Goal: Transaction & Acquisition: Purchase product/service

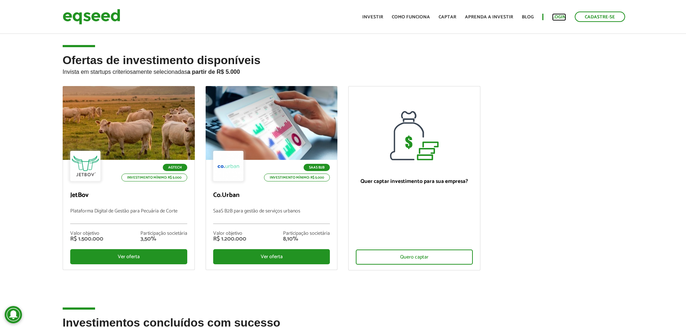
click at [555, 17] on link "Login" at bounding box center [559, 17] width 14 height 5
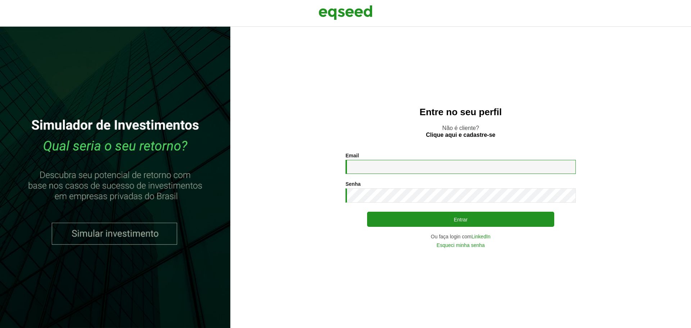
click at [397, 162] on input "Email *" at bounding box center [461, 167] width 230 height 14
type input "*"
type input "**********"
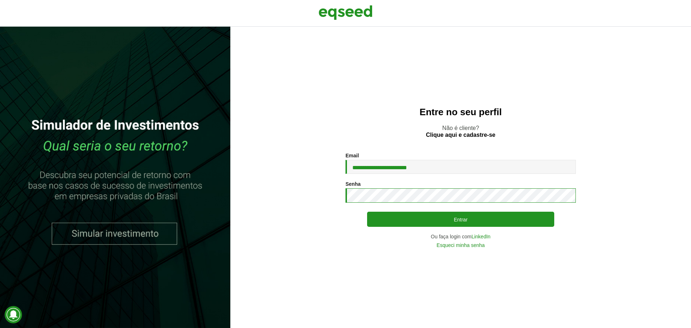
click at [367, 212] on button "Entrar" at bounding box center [460, 219] width 187 height 15
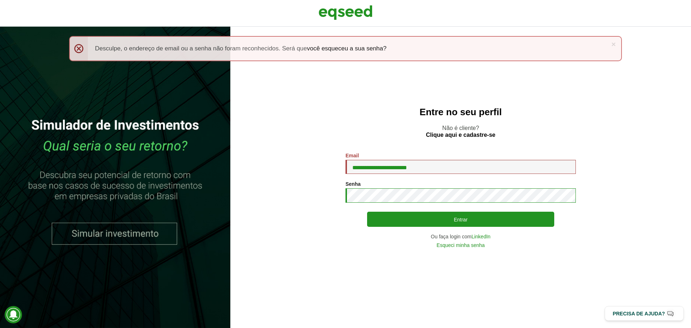
click at [367, 212] on button "Entrar" at bounding box center [460, 219] width 187 height 15
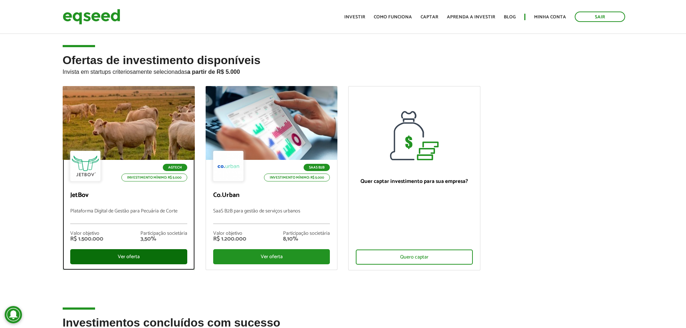
click at [143, 257] on div "Ver oferta" at bounding box center [128, 256] width 117 height 15
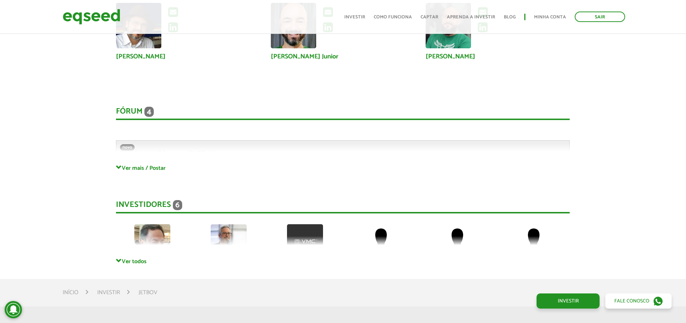
scroll to position [1872, 0]
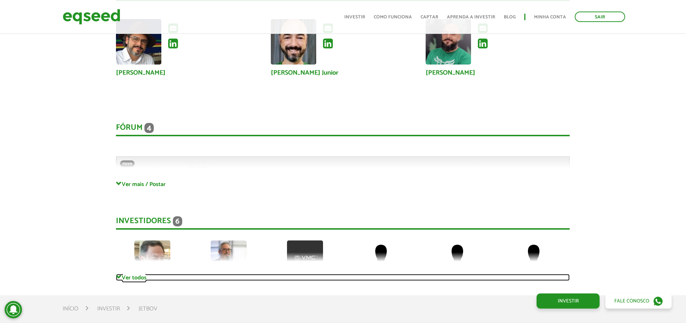
click at [141, 280] on link "Ver todos" at bounding box center [343, 277] width 454 height 7
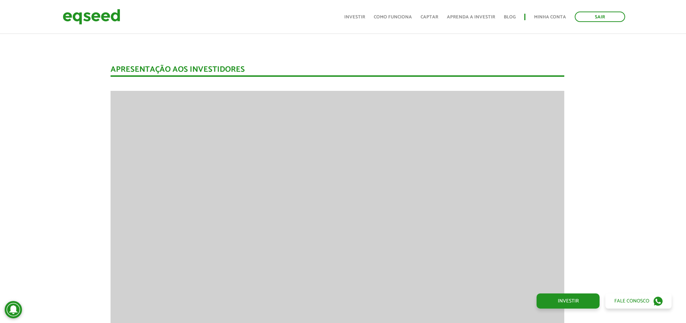
scroll to position [971, 5]
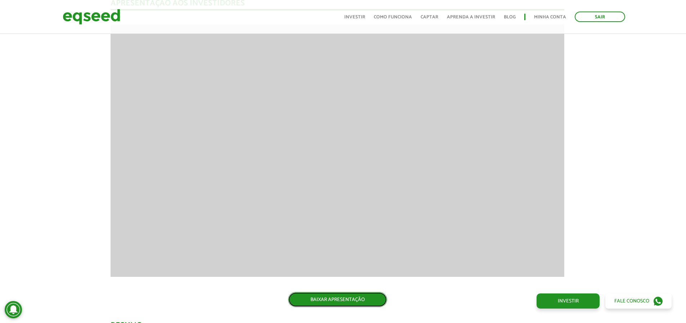
click at [364, 301] on link "BAIXAR APRESENTAÇÃO" at bounding box center [337, 299] width 99 height 15
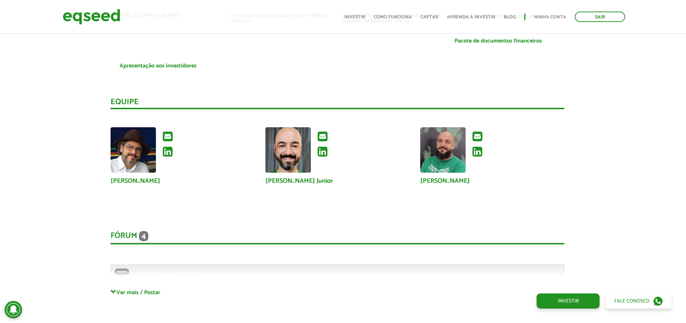
scroll to position [1836, 5]
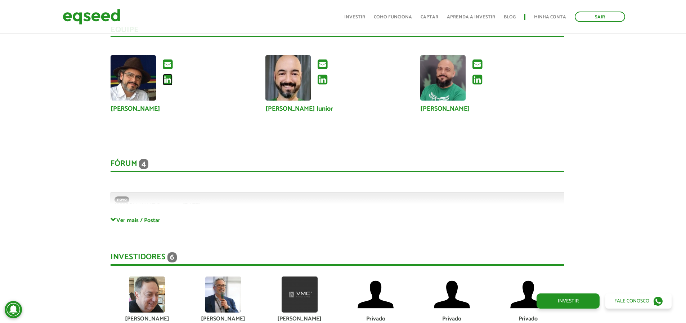
click at [169, 78] on icon at bounding box center [168, 80] width 10 height 12
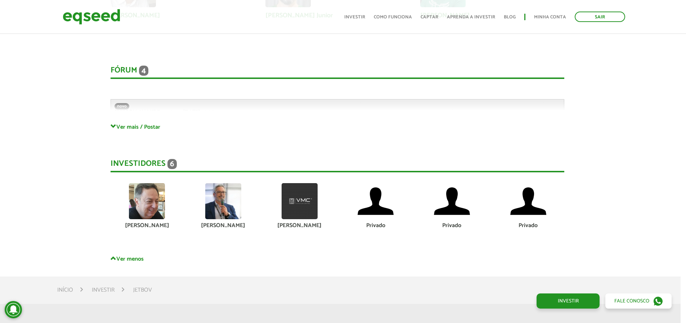
scroll to position [1944, 5]
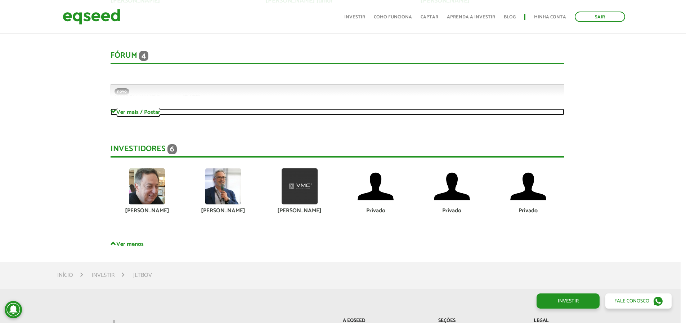
click at [136, 115] on link "Ver mais / Postar" at bounding box center [338, 111] width 454 height 7
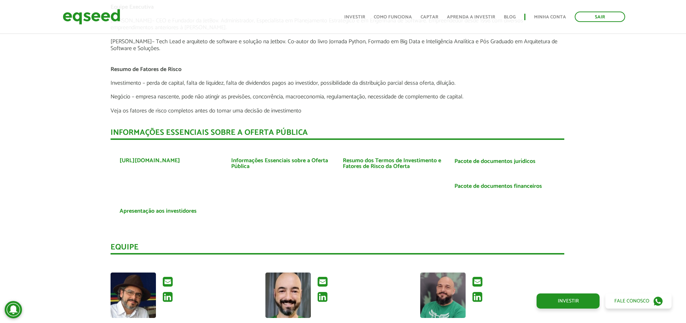
scroll to position [1764, 5]
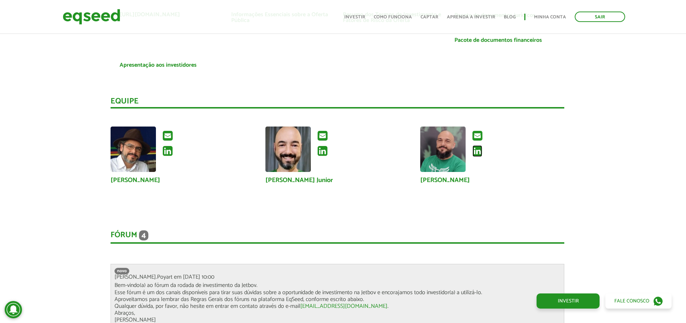
click at [476, 150] on icon at bounding box center [477, 151] width 10 height 12
click at [328, 153] on ul at bounding box center [322, 144] width 17 height 37
click at [327, 153] on icon at bounding box center [323, 151] width 10 height 12
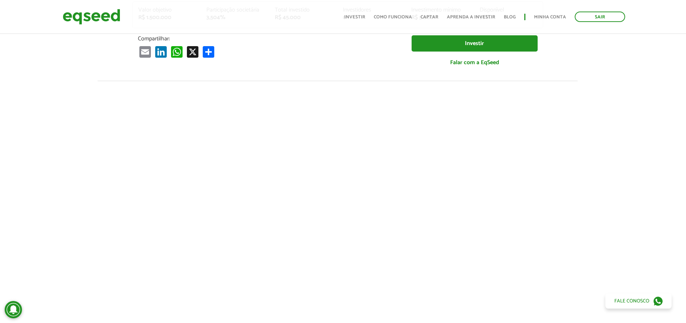
scroll to position [0, 5]
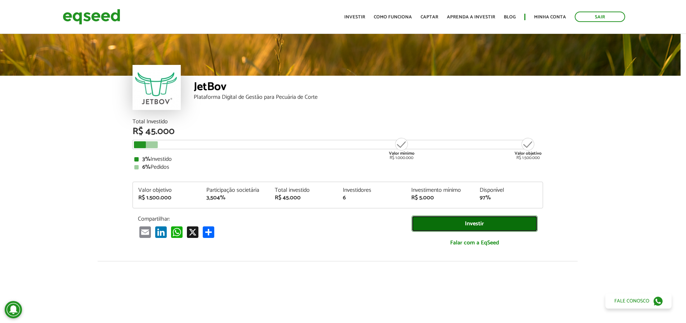
click at [477, 225] on link "Investir" at bounding box center [475, 223] width 126 height 16
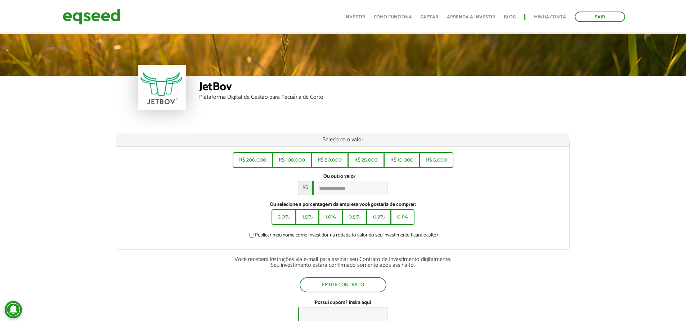
scroll to position [36, 0]
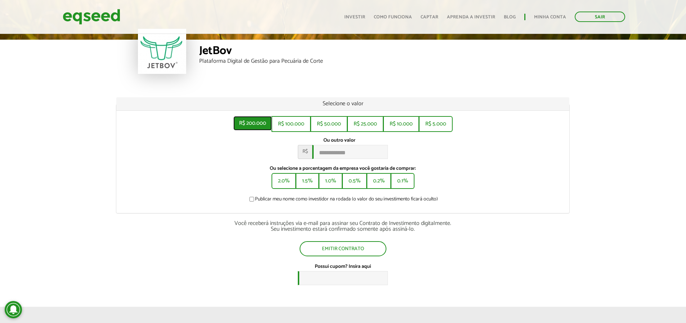
click at [247, 120] on button "R$ 200.000" at bounding box center [252, 123] width 39 height 14
click at [306, 184] on button "1.5%" at bounding box center [307, 180] width 22 height 14
click at [331, 182] on button "1.0%" at bounding box center [330, 180] width 22 height 14
click at [350, 186] on button "0.5%" at bounding box center [354, 180] width 23 height 14
click at [382, 186] on button "0.2%" at bounding box center [378, 180] width 23 height 14
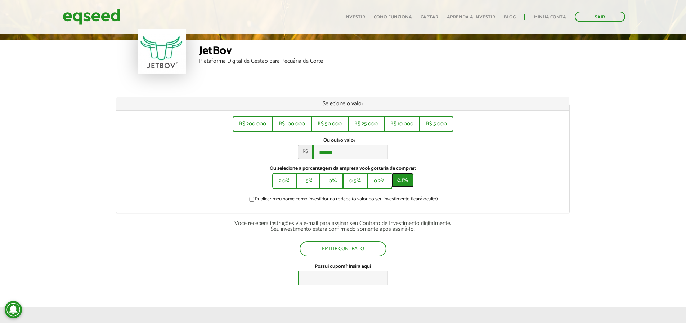
click at [403, 185] on button "0.1%" at bounding box center [402, 180] width 22 height 14
click at [390, 187] on div "2.0% 1.5% 1.0% 0.5% 0.2% 0.1%" at bounding box center [343, 181] width 142 height 16
click at [404, 186] on button "0.1%" at bounding box center [402, 180] width 22 height 14
click at [378, 186] on button "0.2%" at bounding box center [378, 180] width 23 height 14
click at [400, 186] on button "0.1%" at bounding box center [402, 180] width 22 height 14
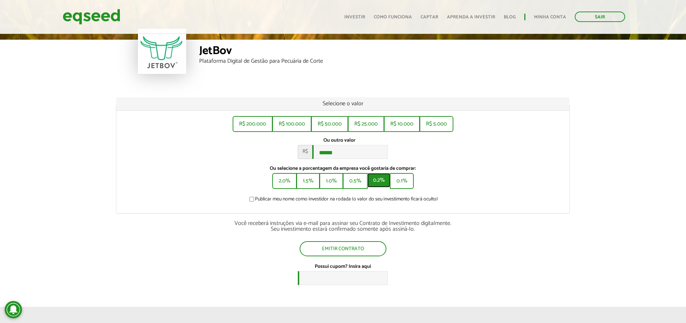
click at [383, 186] on button "0.2%" at bounding box center [378, 180] width 23 height 14
click at [401, 186] on button "0.1%" at bounding box center [402, 180] width 22 height 14
click at [333, 126] on button "R$ 50.000" at bounding box center [330, 123] width 36 height 14
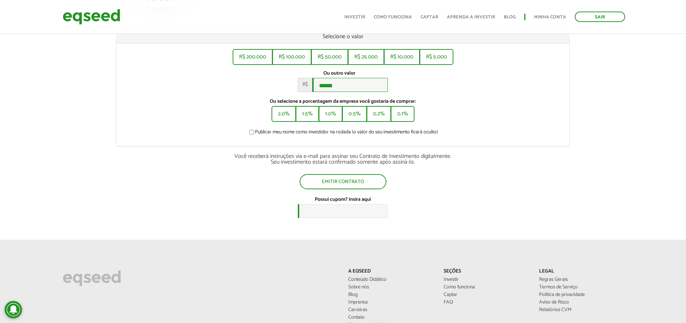
scroll to position [108, 0]
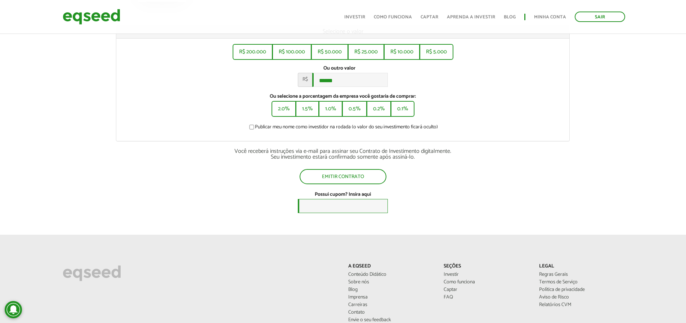
click at [338, 211] on input "Possui cupom? Insira aqui" at bounding box center [343, 206] width 90 height 14
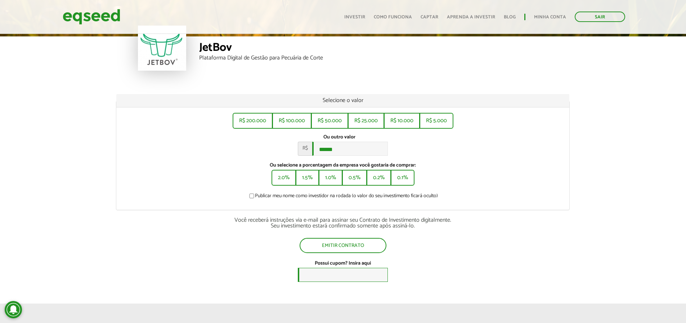
scroll to position [36, 0]
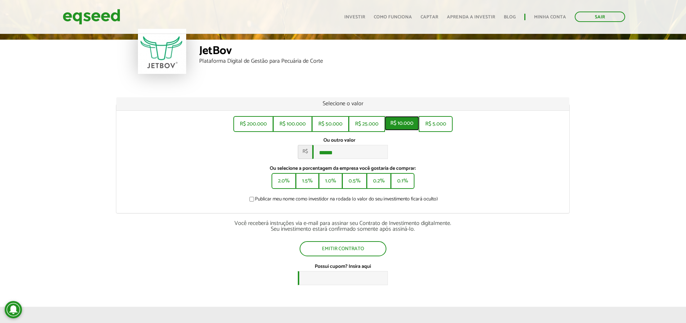
click at [404, 126] on button "R$ 10.000" at bounding box center [402, 123] width 35 height 14
drag, startPoint x: 356, startPoint y: 157, endPoint x: 292, endPoint y: 153, distance: 63.8
click at [292, 153] on div "Ou outro valor * R$ ******" at bounding box center [343, 148] width 442 height 22
click at [501, 171] on label "Ou selecione a porcentagem da empresa você gostaria de comprar:" at bounding box center [343, 168] width 442 height 5
click at [409, 181] on button "0.1%" at bounding box center [402, 180] width 22 height 14
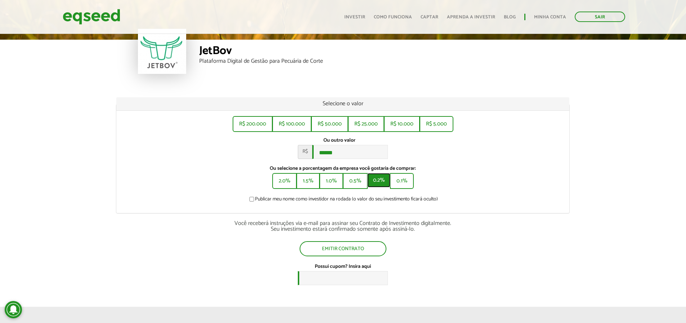
click at [383, 183] on button "0.2%" at bounding box center [378, 180] width 23 height 14
click at [409, 185] on button "0.1%" at bounding box center [402, 180] width 22 height 14
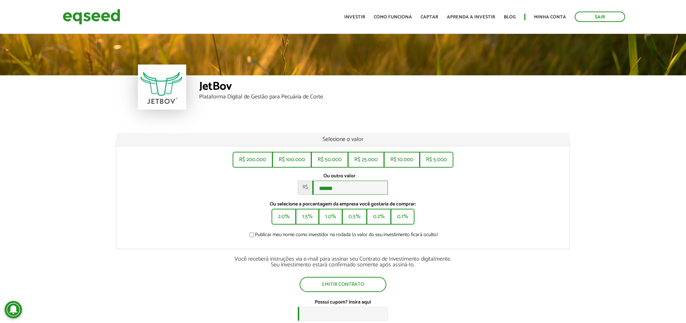
scroll to position [0, 0]
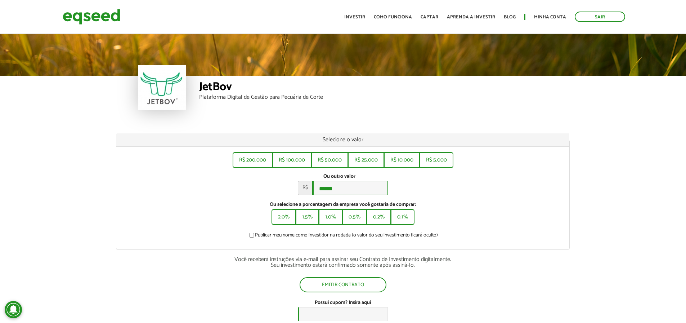
drag, startPoint x: 354, startPoint y: 188, endPoint x: 287, endPoint y: 184, distance: 67.8
click at [287, 184] on div "Ou outro valor * R$ ******" at bounding box center [343, 184] width 442 height 22
click at [364, 195] on input "******" at bounding box center [350, 188] width 76 height 14
click at [368, 221] on button "0.2%" at bounding box center [378, 216] width 23 height 14
click at [401, 220] on button "0.1%" at bounding box center [402, 216] width 22 height 14
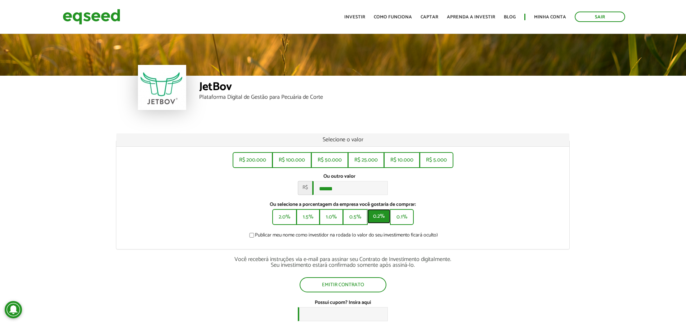
click at [386, 221] on button "0.2%" at bounding box center [378, 216] width 23 height 14
click at [413, 222] on button "0.1%" at bounding box center [402, 216] width 22 height 14
click at [383, 222] on button "0.2%" at bounding box center [378, 216] width 23 height 14
click at [404, 222] on button "0.1%" at bounding box center [402, 216] width 22 height 14
click at [380, 223] on button "0.2%" at bounding box center [378, 216] width 23 height 14
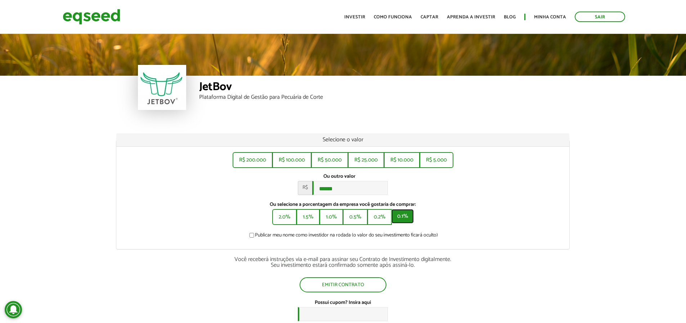
click at [403, 223] on button "0.1%" at bounding box center [402, 216] width 22 height 14
click at [397, 223] on button "0.1%" at bounding box center [402, 216] width 22 height 14
click at [375, 223] on button "0.2%" at bounding box center [378, 216] width 23 height 14
click at [400, 223] on button "0.1%" at bounding box center [402, 216] width 22 height 14
drag, startPoint x: 333, startPoint y: 182, endPoint x: 341, endPoint y: 188, distance: 10.0
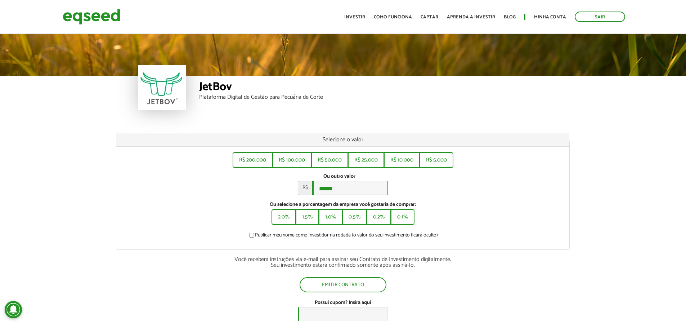
click at [334, 184] on input "******" at bounding box center [350, 188] width 76 height 14
drag, startPoint x: 347, startPoint y: 188, endPoint x: 293, endPoint y: 188, distance: 53.3
click at [293, 188] on div "Ou outro valor * R$ ******" at bounding box center [343, 184] width 442 height 22
click at [326, 157] on button "R$ 50.000" at bounding box center [330, 159] width 36 height 14
type input "******"
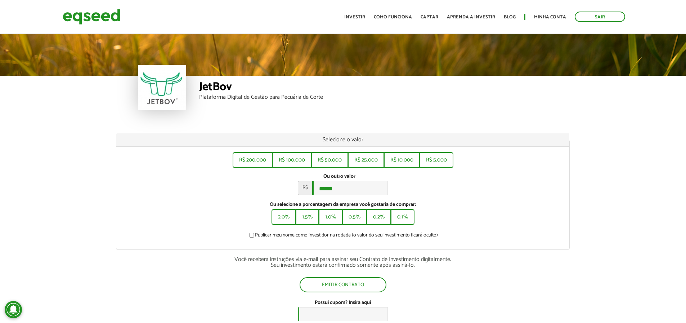
click at [172, 98] on div at bounding box center [162, 87] width 48 height 45
click at [352, 19] on link "Investir" at bounding box center [354, 17] width 21 height 5
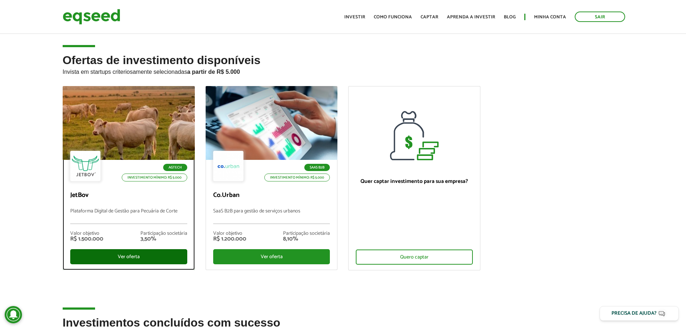
click at [144, 253] on div "Ver oferta" at bounding box center [128, 256] width 117 height 15
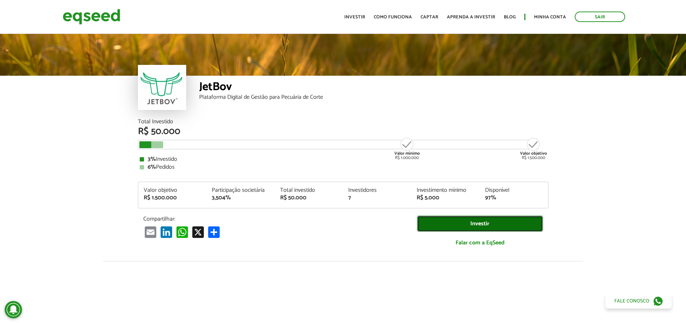
click at [463, 222] on link "Investir" at bounding box center [480, 223] width 126 height 16
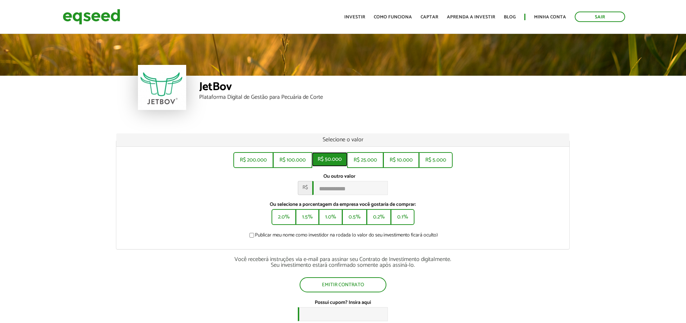
click at [337, 162] on button "R$ 50.000" at bounding box center [330, 159] width 36 height 14
type input "******"
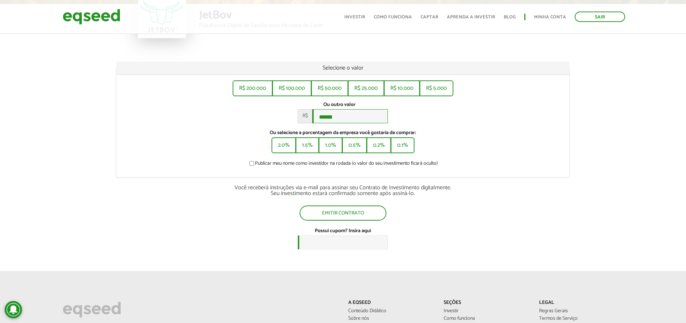
scroll to position [72, 0]
click at [511, 159] on div "R$ 200.000 R$ 100.000 R$ 50.000 R$ 25.000 R$ 10.000 R$ 5.000 Ou outro valor * R…" at bounding box center [342, 126] width 453 height 102
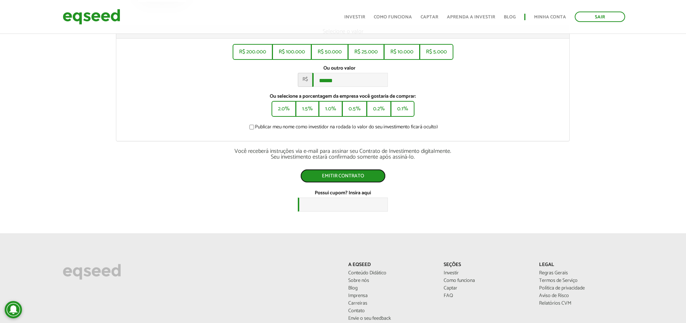
click at [369, 183] on button "Emitir contrato" at bounding box center [342, 176] width 85 height 14
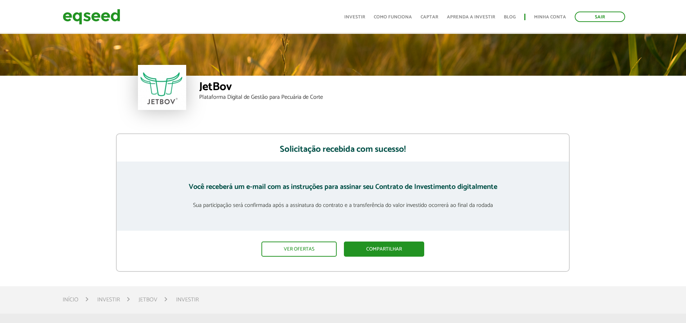
scroll to position [36, 0]
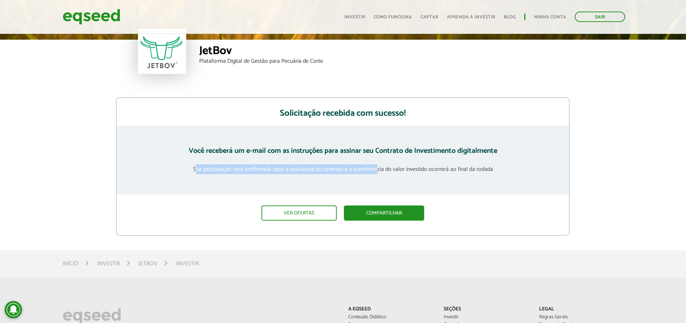
drag, startPoint x: 196, startPoint y: 168, endPoint x: 379, endPoint y: 175, distance: 183.4
click at [379, 175] on div "Você receberá um e-mail com as instruções para assinar seu Contrato de Investim…" at bounding box center [343, 159] width 452 height 69
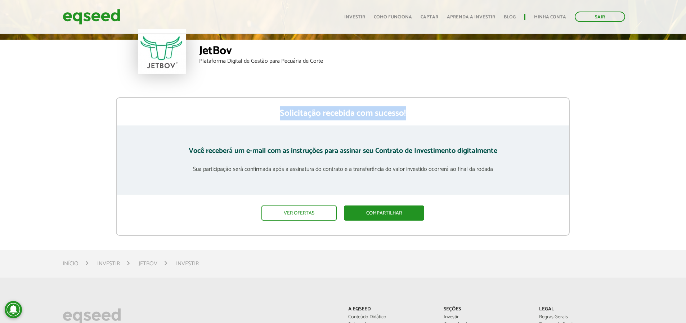
drag, startPoint x: 282, startPoint y: 113, endPoint x: 410, endPoint y: 115, distance: 128.6
click at [410, 115] on h2 "Solicitação recebida com sucesso!" at bounding box center [343, 111] width 452 height 27
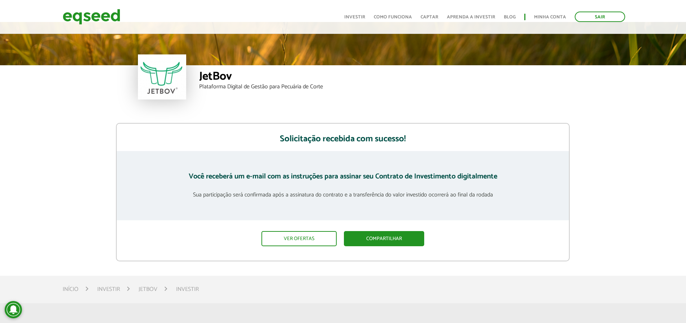
scroll to position [0, 0]
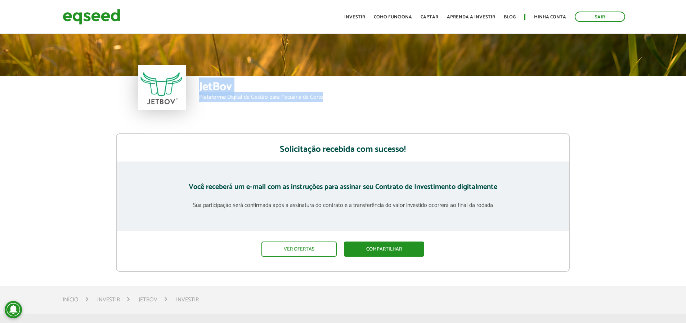
drag, startPoint x: 203, startPoint y: 86, endPoint x: 336, endPoint y: 97, distance: 132.9
click at [336, 97] on div "JetBov Plataforma Digital de Gestão para Pecuária de Corte" at bounding box center [373, 97] width 349 height 43
click at [336, 98] on div "Plataforma Digital de Gestão para Pecuária de Corte" at bounding box center [373, 97] width 349 height 6
click at [330, 97] on div "Plataforma Digital de Gestão para Pecuária de Corte" at bounding box center [373, 97] width 349 height 6
drag, startPoint x: 332, startPoint y: 95, endPoint x: 214, endPoint y: 89, distance: 118.3
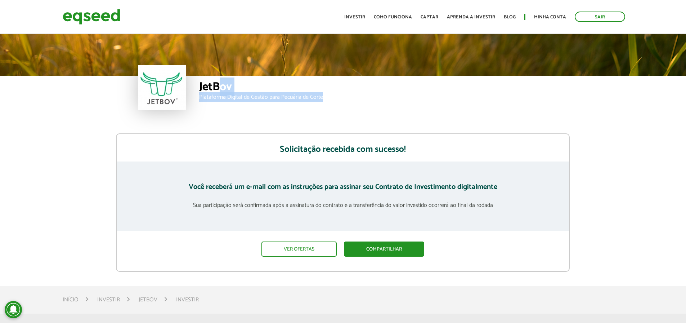
click at [216, 89] on div "JetBov Plataforma Digital de Gestão para Pecuária de Corte" at bounding box center [373, 97] width 349 height 43
click at [213, 88] on div "JetBov" at bounding box center [373, 87] width 349 height 13
drag, startPoint x: 198, startPoint y: 85, endPoint x: 328, endPoint y: 92, distance: 129.8
click at [328, 92] on div "JetBov Plataforma Digital de Gestão para Pecuária de Corte" at bounding box center [343, 97] width 410 height 43
click at [328, 92] on div "JetBov" at bounding box center [373, 87] width 349 height 13
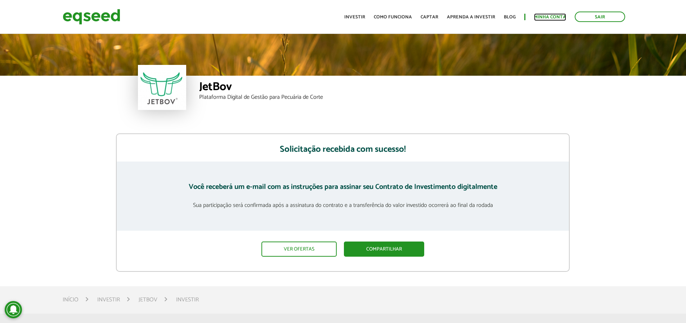
click at [551, 19] on link "Minha conta" at bounding box center [550, 17] width 32 height 5
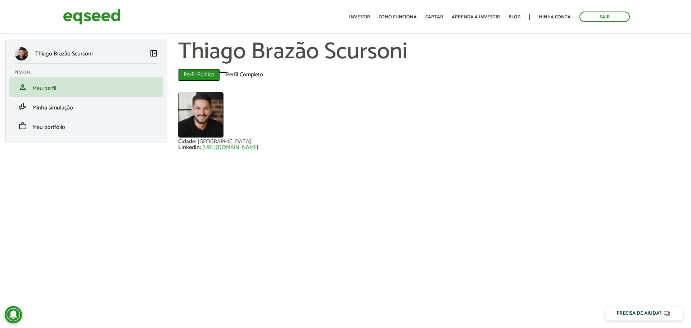
click at [199, 75] on link "Perfil Público (aba ativa)" at bounding box center [199, 74] width 42 height 13
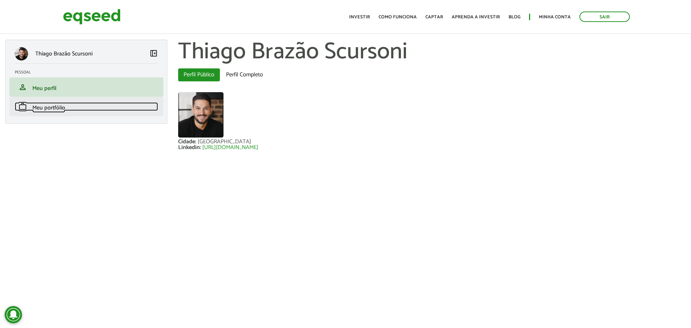
click at [76, 106] on link "work Meu portfólio" at bounding box center [86, 106] width 143 height 9
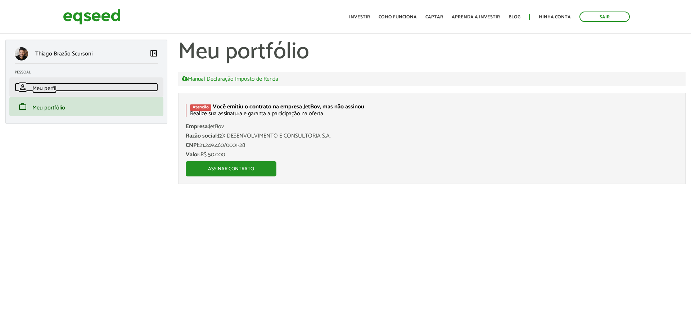
click at [53, 85] on span "Meu perfil" at bounding box center [44, 89] width 24 height 10
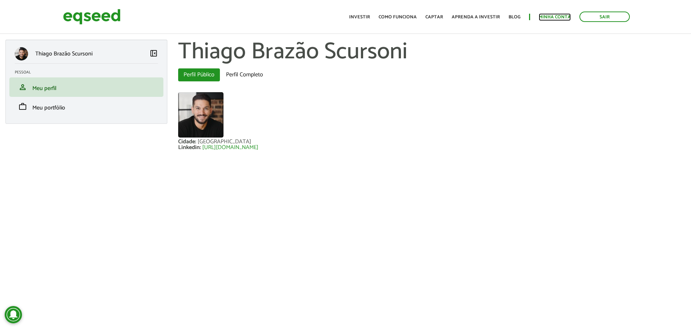
click at [560, 19] on link "Minha conta" at bounding box center [555, 17] width 32 height 5
click at [243, 72] on link "Perfil Completo" at bounding box center [245, 74] width 48 height 13
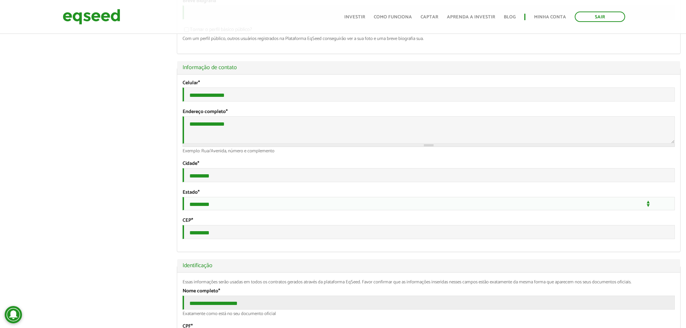
scroll to position [180, 0]
drag, startPoint x: 201, startPoint y: 133, endPoint x: 263, endPoint y: 136, distance: 62.4
click at [263, 136] on textarea "**********" at bounding box center [429, 129] width 492 height 27
type textarea "**********"
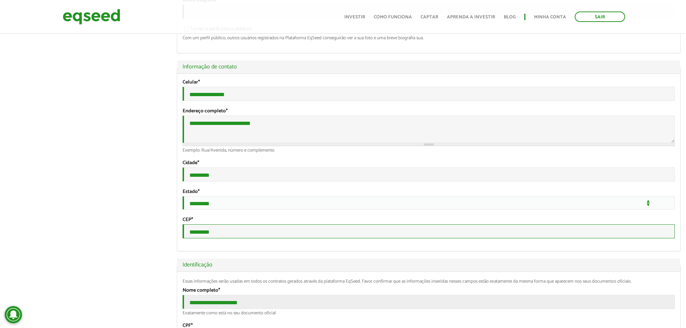
drag, startPoint x: 215, startPoint y: 248, endPoint x: 176, endPoint y: 248, distance: 38.2
type input "*"
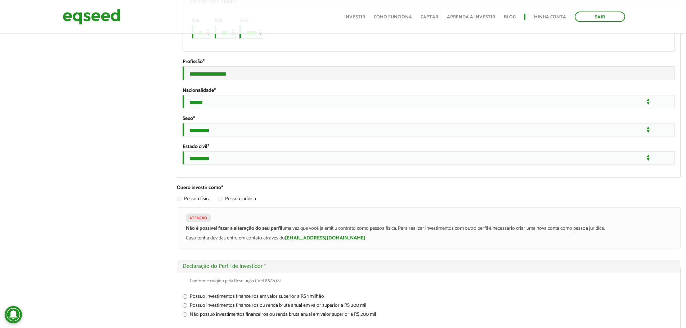
scroll to position [648, 0]
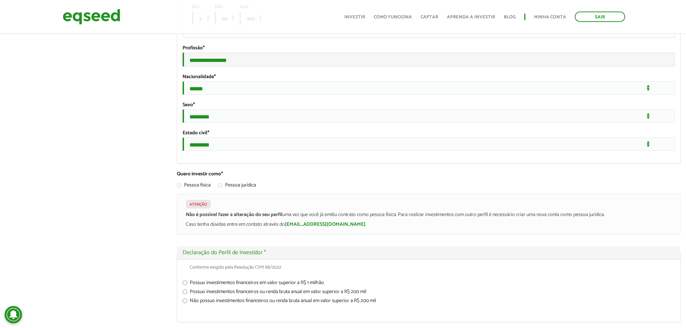
type input "*********"
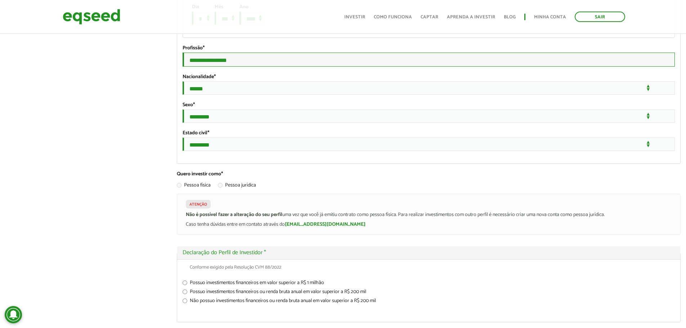
click at [217, 67] on input "**********" at bounding box center [429, 60] width 492 height 14
drag, startPoint x: 211, startPoint y: 98, endPoint x: 256, endPoint y: 98, distance: 44.3
click at [256, 67] on input "**********" at bounding box center [429, 60] width 492 height 14
type input "**********"
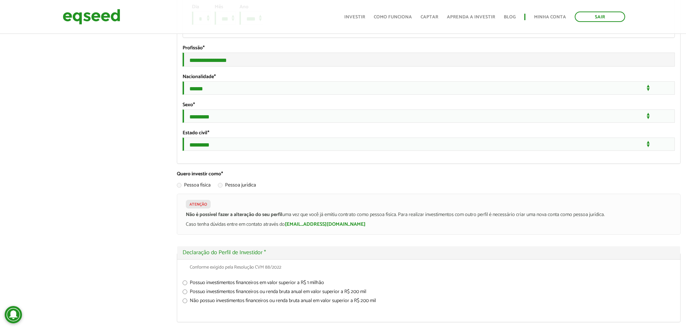
click at [139, 156] on div "[PERSON_NAME] left_panel_close [GEOGRAPHIC_DATA] person Meu perfil finance_mode…" at bounding box center [343, 127] width 686 height 1473
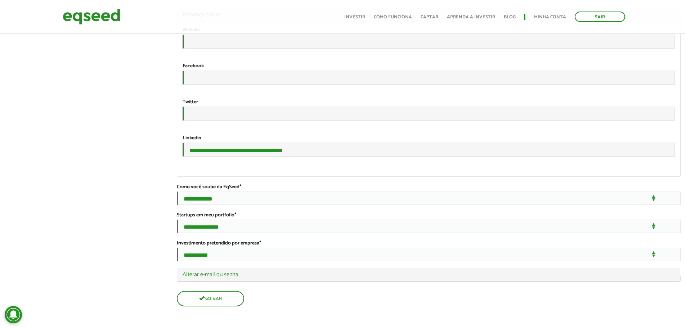
scroll to position [1288, 0]
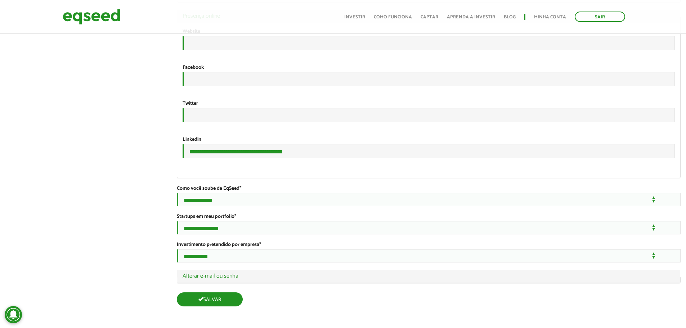
click at [220, 299] on button "Salvar" at bounding box center [210, 299] width 66 height 14
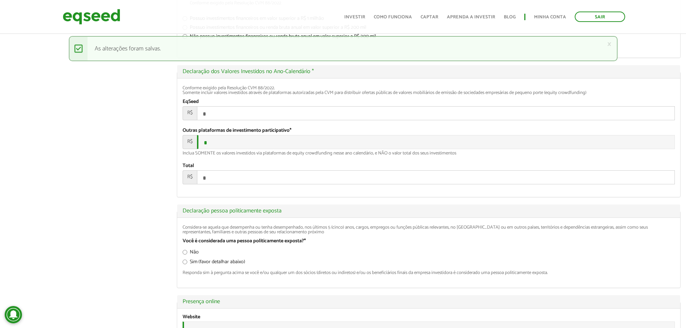
scroll to position [1288, 0]
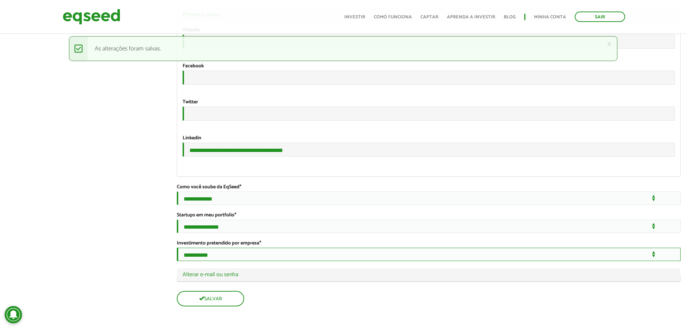
click at [224, 255] on select "**********" at bounding box center [429, 254] width 504 height 13
select select "***"
click at [177, 248] on select "**********" at bounding box center [429, 254] width 504 height 13
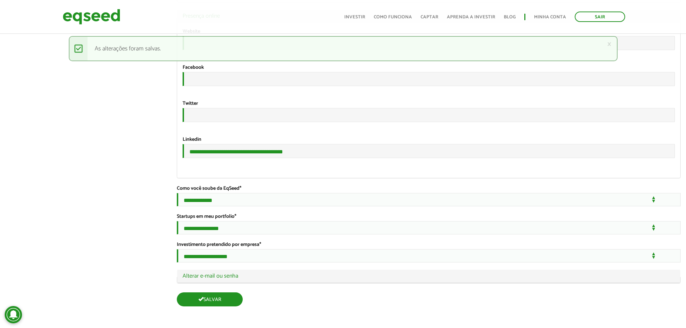
click at [229, 299] on button "Salvar" at bounding box center [210, 299] width 66 height 14
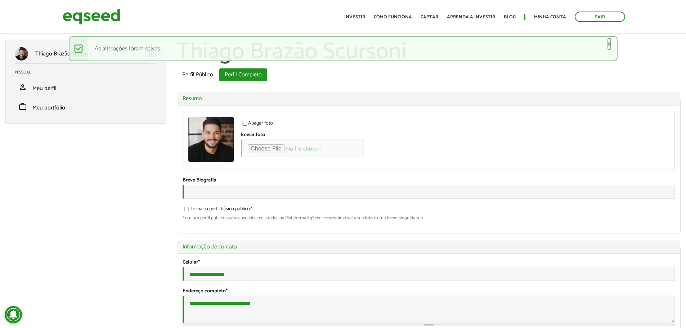
click at [610, 43] on link "×" at bounding box center [609, 44] width 4 height 8
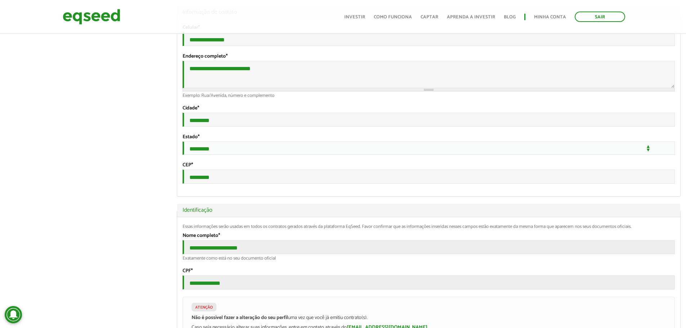
scroll to position [252, 0]
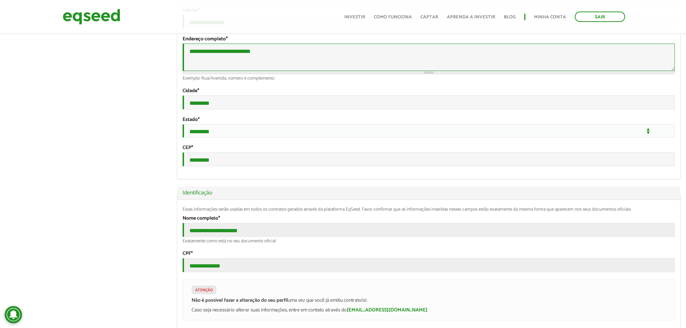
drag, startPoint x: 250, startPoint y: 61, endPoint x: 240, endPoint y: 60, distance: 10.5
click at [240, 60] on textarea "**********" at bounding box center [429, 57] width 492 height 27
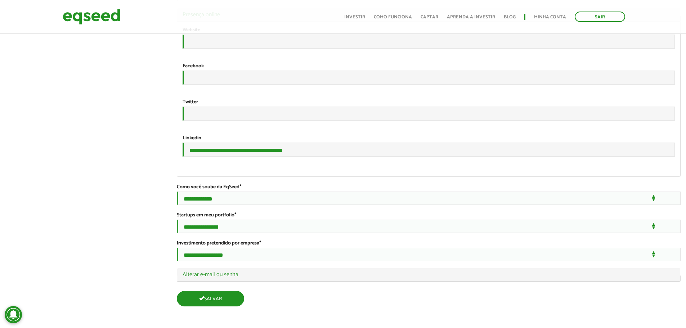
type textarea "**********"
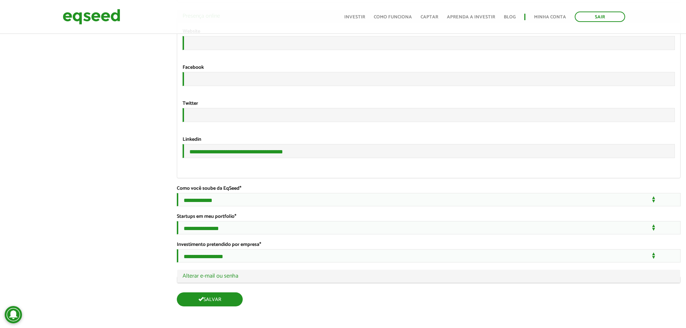
scroll to position [1287, 0]
click at [222, 301] on button "Salvar" at bounding box center [210, 299] width 66 height 14
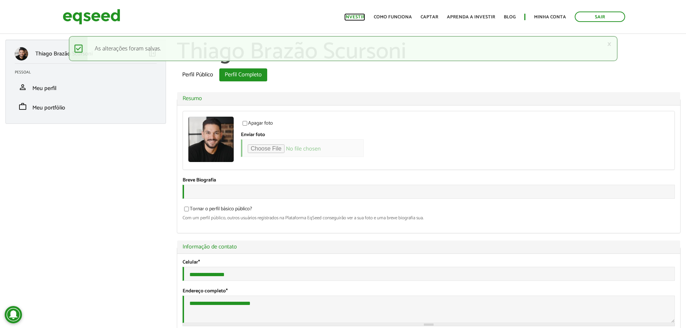
click at [365, 15] on link "Investir" at bounding box center [354, 17] width 21 height 5
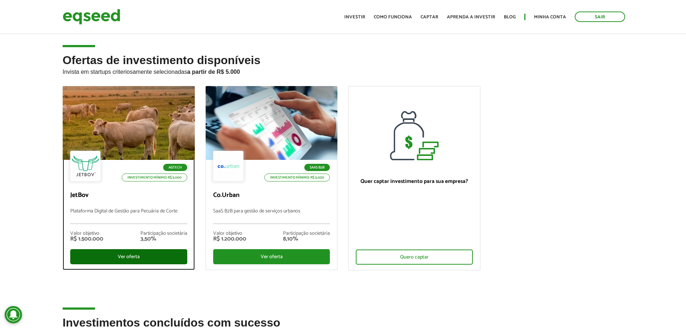
click at [151, 256] on div "Ver oferta" at bounding box center [128, 256] width 117 height 15
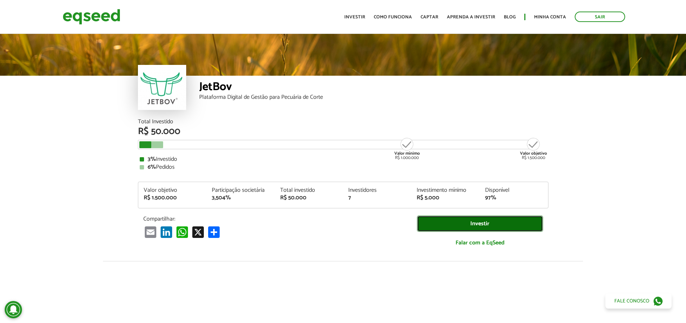
click at [473, 224] on link "Investir" at bounding box center [480, 223] width 126 height 16
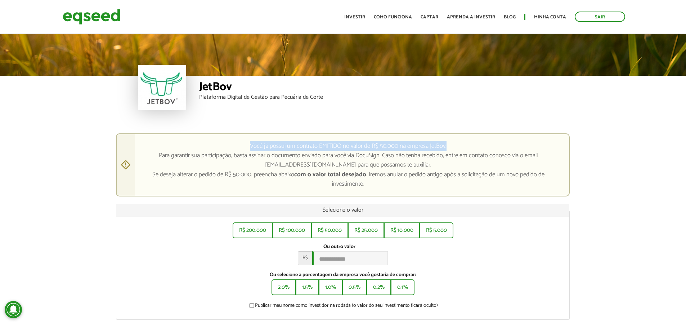
drag, startPoint x: 327, startPoint y: 146, endPoint x: 447, endPoint y: 147, distance: 119.9
click at [447, 147] on div "Você já possui um contrato EMITIDO no valor de R$ 50.000 na empresa JetBov. Par…" at bounding box center [343, 164] width 454 height 63
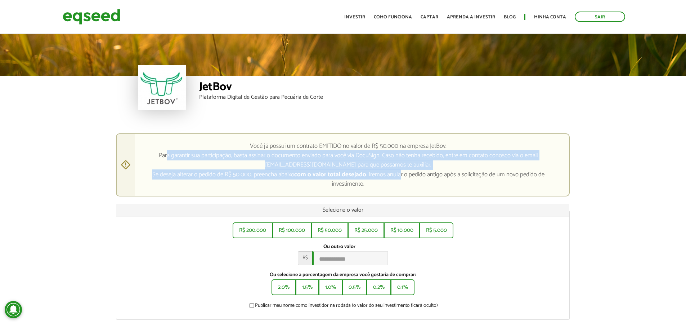
drag, startPoint x: 175, startPoint y: 154, endPoint x: 401, endPoint y: 176, distance: 226.8
click at [401, 176] on div "Você já possui um contrato EMITIDO no valor de R$ 50.000 na empresa JetBov. Par…" at bounding box center [343, 164] width 454 height 63
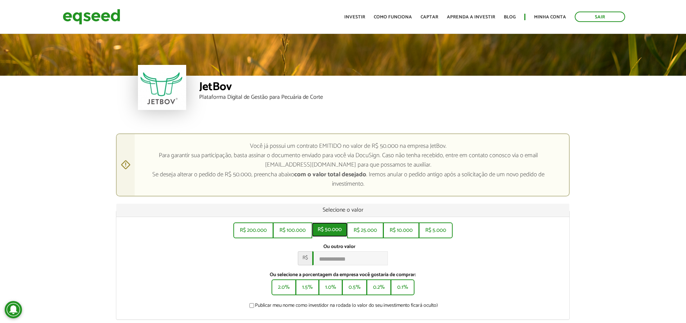
click at [337, 232] on button "R$ 50.000" at bounding box center [330, 229] width 36 height 14
type input "******"
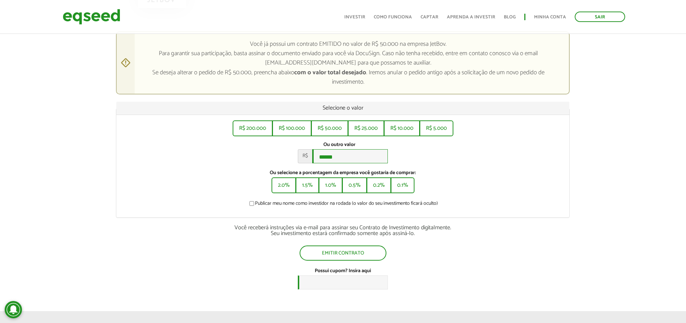
scroll to position [108, 0]
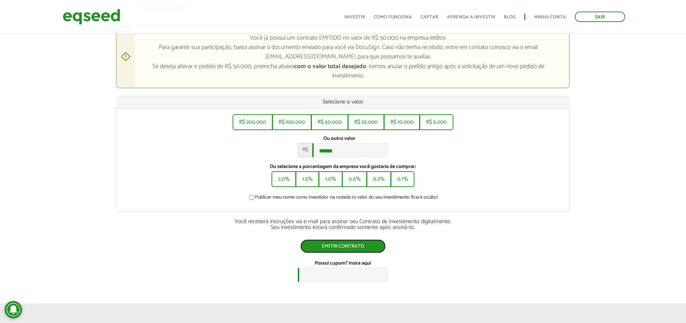
click at [365, 251] on button "Emitir contrato" at bounding box center [342, 246] width 85 height 14
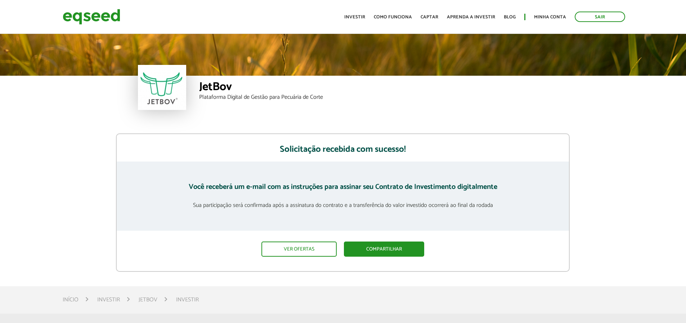
click at [78, 126] on div "JetBov Plataforma Digital de Gestão para Pecuária de Corte Solicitação recebida…" at bounding box center [343, 151] width 686 height 239
